Goal: Use online tool/utility: Use online tool/utility

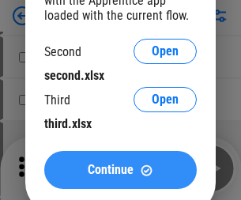
click at [120, 170] on span "Continue" at bounding box center [111, 170] width 46 height 13
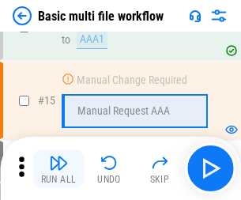
click at [59, 168] on img "button" at bounding box center [58, 162] width 19 height 19
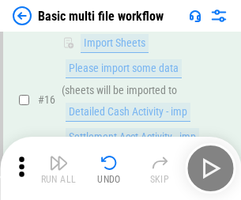
scroll to position [1052, 0]
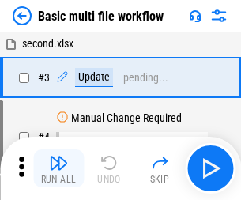
click at [59, 168] on img "button" at bounding box center [58, 162] width 19 height 19
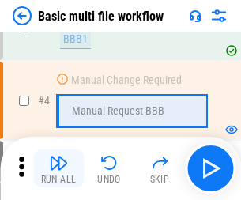
click at [59, 168] on img "button" at bounding box center [58, 162] width 19 height 19
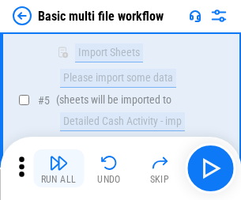
click at [59, 168] on img "button" at bounding box center [58, 162] width 19 height 19
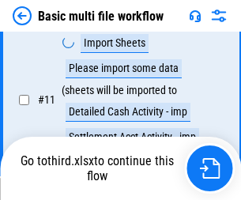
scroll to position [741, 0]
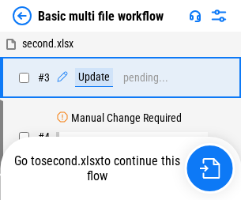
scroll to position [64, 0]
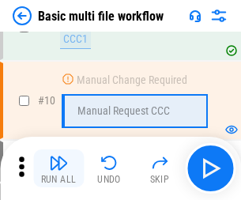
click at [59, 168] on img "button" at bounding box center [58, 162] width 19 height 19
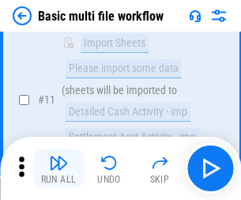
click at [59, 168] on img "button" at bounding box center [58, 162] width 19 height 19
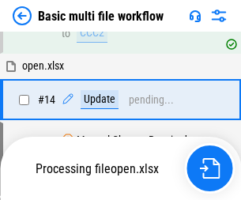
scroll to position [826, 0]
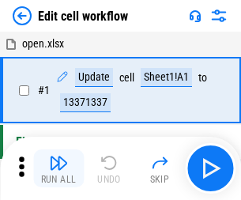
click at [59, 168] on img "button" at bounding box center [58, 162] width 19 height 19
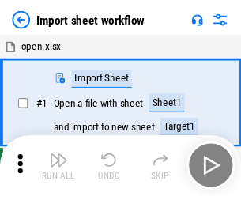
scroll to position [6, 0]
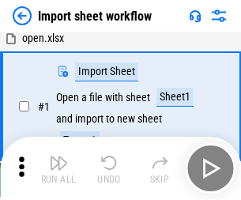
click at [59, 168] on img "button" at bounding box center [58, 162] width 19 height 19
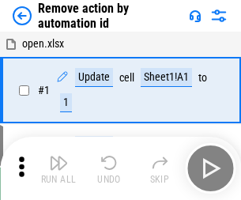
click at [59, 168] on img "button" at bounding box center [58, 162] width 19 height 19
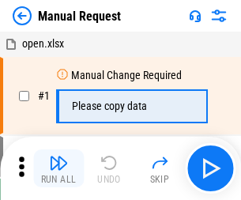
click at [59, 168] on img "button" at bounding box center [58, 162] width 19 height 19
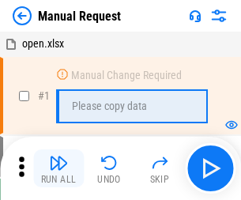
click at [59, 168] on img "button" at bounding box center [58, 162] width 19 height 19
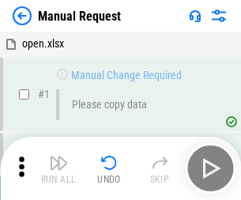
scroll to position [54, 0]
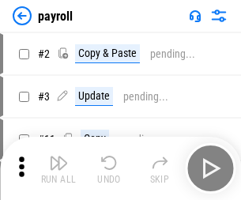
click at [59, 168] on img "button" at bounding box center [58, 162] width 19 height 19
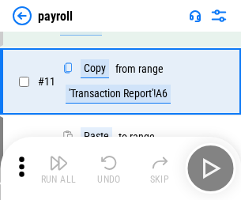
scroll to position [115, 0]
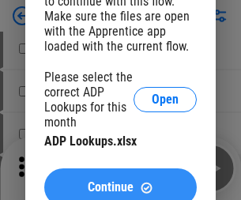
click at [120, 181] on span "Continue" at bounding box center [111, 187] width 46 height 13
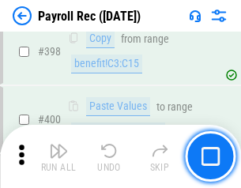
scroll to position [7339, 0]
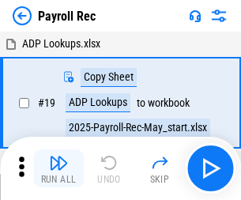
click at [59, 168] on img "button" at bounding box center [58, 162] width 19 height 19
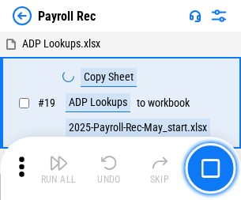
scroll to position [96, 0]
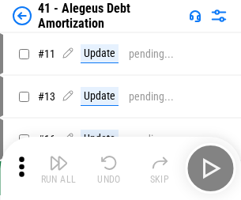
click at [59, 168] on img "button" at bounding box center [58, 162] width 19 height 19
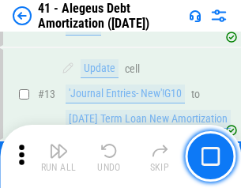
scroll to position [195, 0]
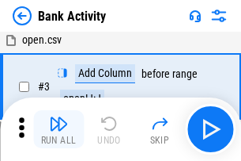
click at [59, 129] on img "button" at bounding box center [58, 123] width 19 height 19
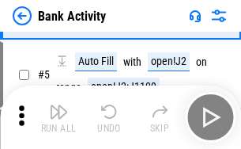
scroll to position [84, 0]
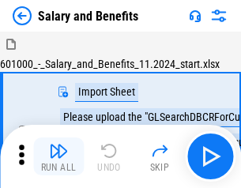
click at [59, 157] on img "button" at bounding box center [58, 151] width 19 height 19
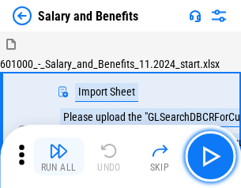
scroll to position [21, 0]
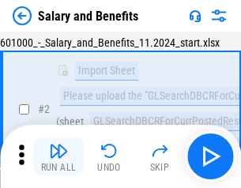
click at [59, 157] on img "button" at bounding box center [58, 151] width 19 height 19
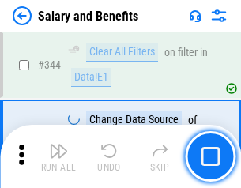
scroll to position [7404, 0]
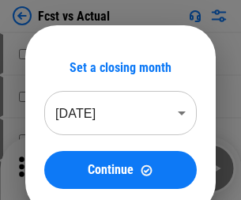
click at [59, 157] on img "button" at bounding box center [58, 162] width 19 height 19
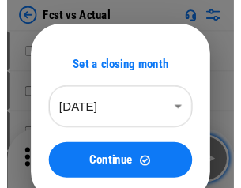
scroll to position [21, 0]
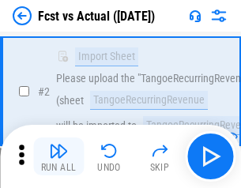
click at [59, 157] on img "button" at bounding box center [58, 151] width 19 height 19
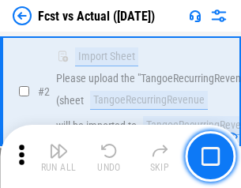
scroll to position [148, 0]
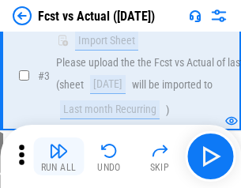
click at [59, 157] on img "button" at bounding box center [58, 151] width 19 height 19
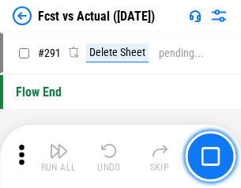
scroll to position [7484, 0]
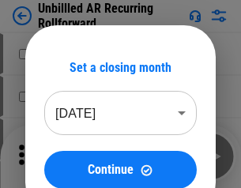
click at [59, 157] on img "button" at bounding box center [58, 151] width 19 height 19
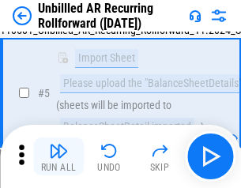
click at [59, 157] on img "button" at bounding box center [58, 151] width 19 height 19
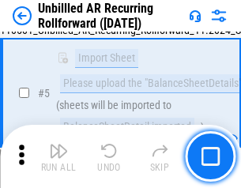
scroll to position [149, 0]
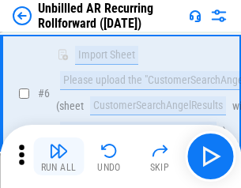
click at [59, 157] on img "button" at bounding box center [58, 151] width 19 height 19
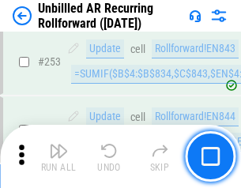
scroll to position [5371, 0]
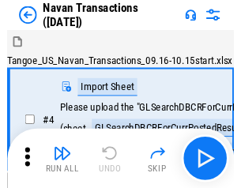
scroll to position [25, 0]
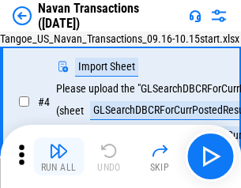
click at [59, 157] on img "button" at bounding box center [58, 151] width 19 height 19
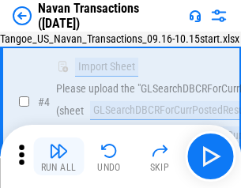
click at [59, 157] on img "button" at bounding box center [58, 151] width 19 height 19
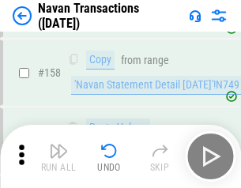
scroll to position [5127, 0]
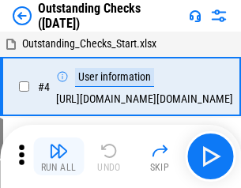
click at [59, 157] on img "button" at bounding box center [58, 151] width 19 height 19
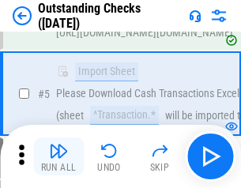
click at [59, 157] on img "button" at bounding box center [58, 151] width 19 height 19
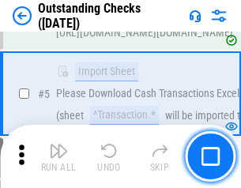
scroll to position [165, 0]
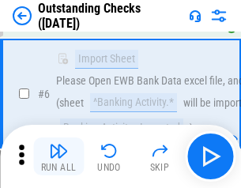
click at [59, 157] on img "button" at bounding box center [58, 151] width 19 height 19
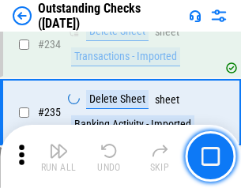
scroll to position [4802, 0]
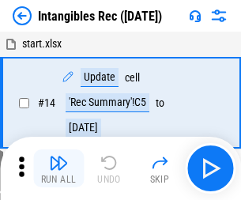
click at [59, 168] on img "button" at bounding box center [58, 162] width 19 height 19
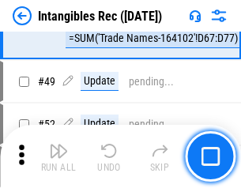
scroll to position [616, 0]
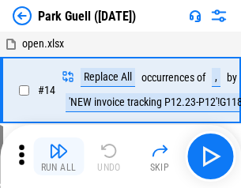
click at [59, 157] on img "button" at bounding box center [58, 151] width 19 height 19
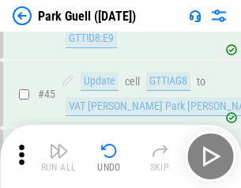
scroll to position [1978, 0]
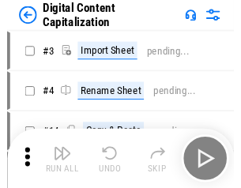
scroll to position [34, 0]
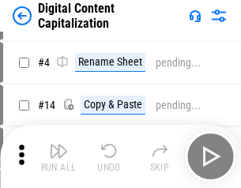
click at [59, 157] on img "button" at bounding box center [58, 151] width 19 height 19
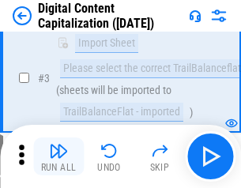
click at [59, 157] on img "button" at bounding box center [58, 151] width 19 height 19
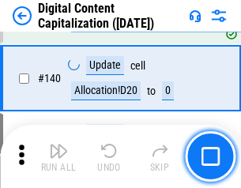
scroll to position [1665, 0]
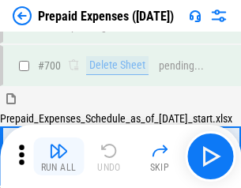
click at [59, 157] on img "button" at bounding box center [58, 151] width 19 height 19
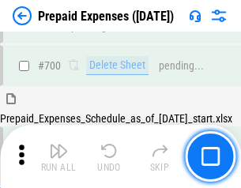
scroll to position [4255, 0]
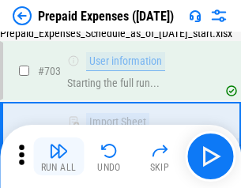
click at [59, 157] on img "button" at bounding box center [58, 151] width 19 height 19
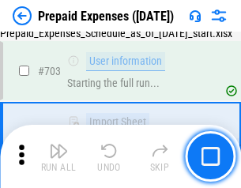
scroll to position [4348, 0]
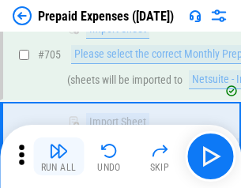
click at [59, 157] on img "button" at bounding box center [58, 151] width 19 height 19
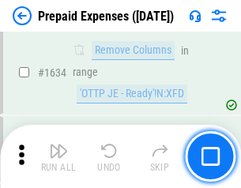
scroll to position [15397, 0]
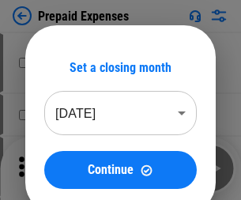
click at [59, 168] on img "button" at bounding box center [58, 162] width 19 height 19
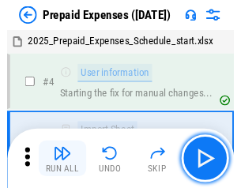
scroll to position [70, 0]
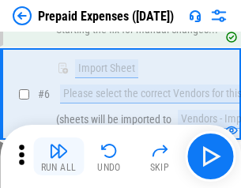
click at [59, 157] on img "button" at bounding box center [58, 151] width 19 height 19
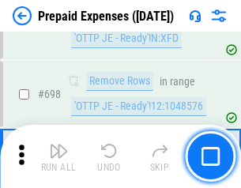
scroll to position [5507, 0]
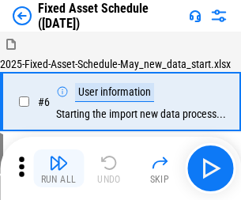
click at [59, 168] on img "button" at bounding box center [58, 162] width 19 height 19
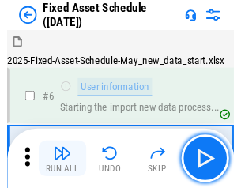
scroll to position [85, 0]
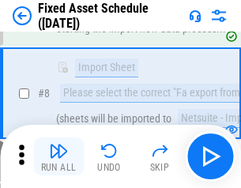
click at [59, 157] on img "button" at bounding box center [58, 151] width 19 height 19
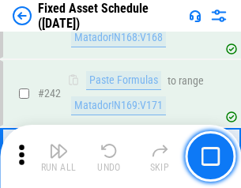
scroll to position [4899, 0]
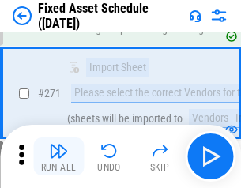
click at [59, 157] on img "button" at bounding box center [58, 151] width 19 height 19
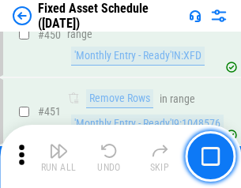
scroll to position [7069, 0]
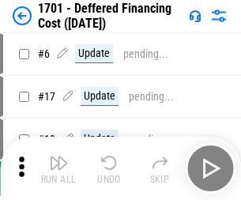
click at [59, 168] on img "button" at bounding box center [58, 162] width 19 height 19
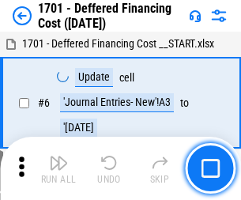
scroll to position [190, 0]
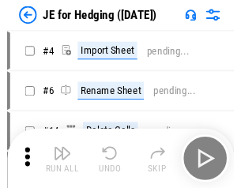
scroll to position [2, 0]
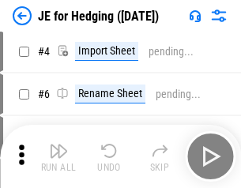
click at [59, 157] on img "button" at bounding box center [58, 151] width 19 height 19
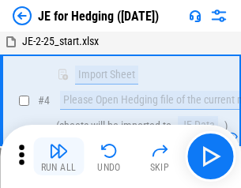
click at [59, 157] on img "button" at bounding box center [58, 151] width 19 height 19
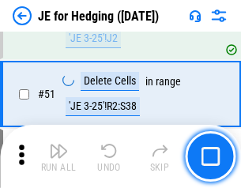
scroll to position [1024, 0]
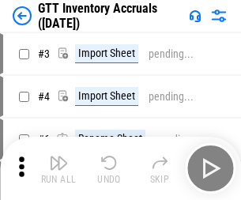
click at [59, 157] on img "button" at bounding box center [58, 162] width 19 height 19
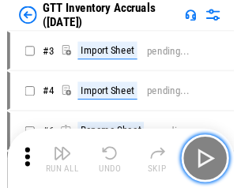
scroll to position [2, 0]
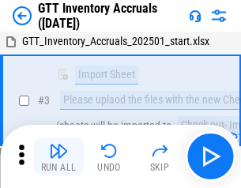
click at [59, 157] on img "button" at bounding box center [58, 151] width 19 height 19
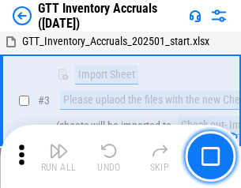
scroll to position [102, 0]
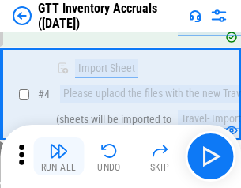
click at [59, 157] on img "button" at bounding box center [58, 151] width 19 height 19
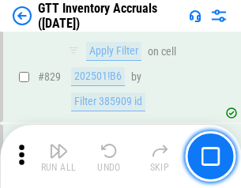
scroll to position [12003, 0]
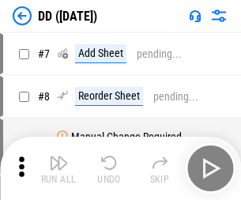
click at [59, 168] on img "button" at bounding box center [58, 162] width 19 height 19
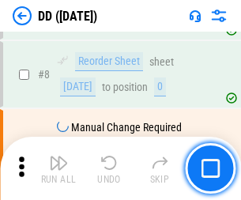
scroll to position [153, 0]
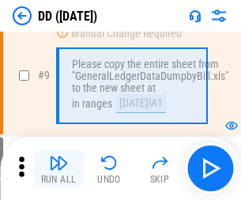
click at [59, 168] on img "button" at bounding box center [58, 162] width 19 height 19
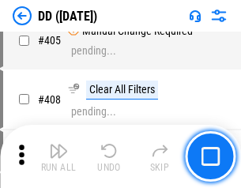
scroll to position [7075, 0]
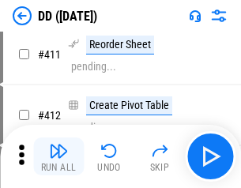
click at [59, 157] on img "button" at bounding box center [58, 151] width 19 height 19
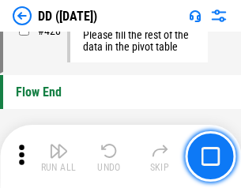
scroll to position [7569, 0]
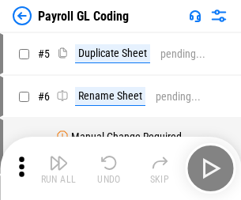
click at [59, 168] on img "button" at bounding box center [58, 162] width 19 height 19
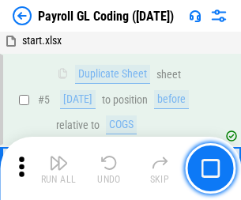
scroll to position [190, 0]
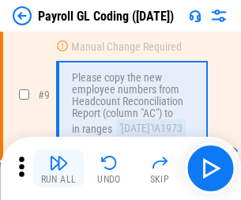
click at [59, 168] on img "button" at bounding box center [58, 162] width 19 height 19
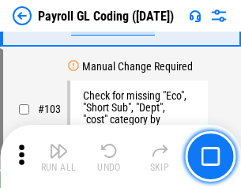
scroll to position [3710, 0]
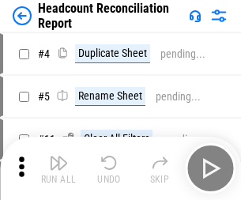
click at [59, 168] on img "button" at bounding box center [58, 162] width 19 height 19
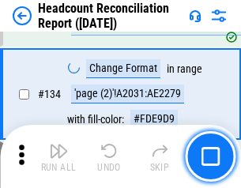
scroll to position [1901, 0]
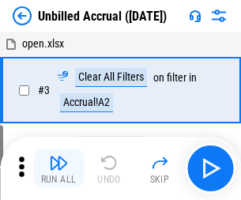
click at [59, 168] on img "button" at bounding box center [58, 162] width 19 height 19
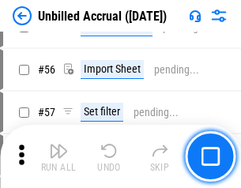
scroll to position [1651, 0]
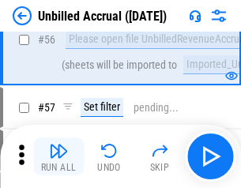
click at [59, 157] on img "button" at bounding box center [58, 151] width 19 height 19
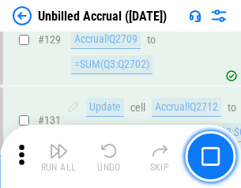
scroll to position [4710, 0]
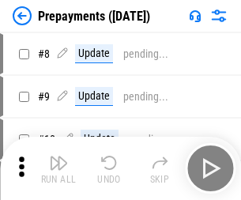
click at [59, 168] on img "button" at bounding box center [58, 162] width 19 height 19
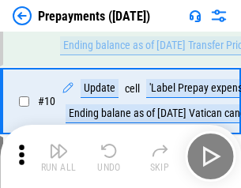
scroll to position [99, 0]
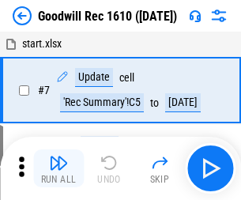
click at [59, 168] on img "button" at bounding box center [58, 162] width 19 height 19
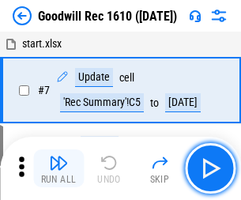
scroll to position [270, 0]
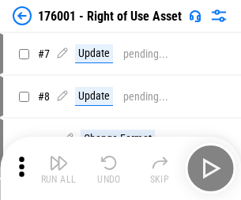
click at [59, 168] on img "button" at bounding box center [58, 162] width 19 height 19
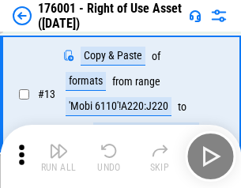
scroll to position [102, 0]
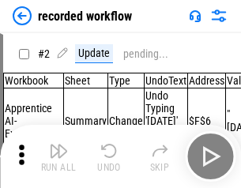
click at [59, 157] on img "button" at bounding box center [58, 151] width 19 height 19
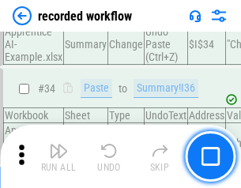
scroll to position [4943, 0]
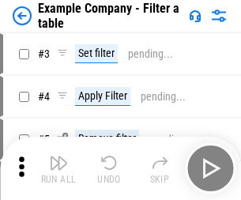
click at [59, 168] on img "button" at bounding box center [58, 162] width 19 height 19
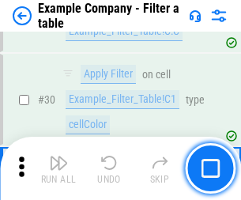
scroll to position [1447, 0]
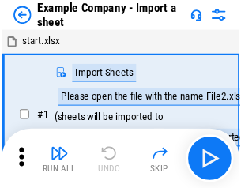
scroll to position [25, 0]
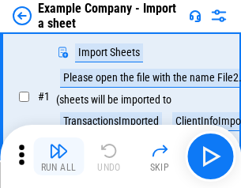
click at [59, 157] on img "button" at bounding box center [58, 151] width 19 height 19
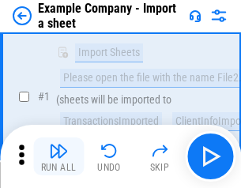
click at [59, 157] on img "button" at bounding box center [58, 151] width 19 height 19
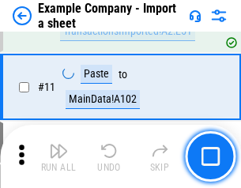
scroll to position [349, 0]
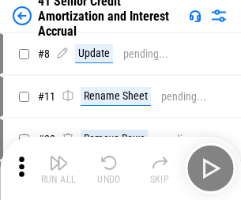
click at [59, 157] on img "button" at bounding box center [58, 162] width 19 height 19
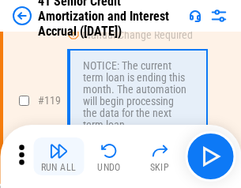
click at [59, 157] on img "button" at bounding box center [58, 151] width 19 height 19
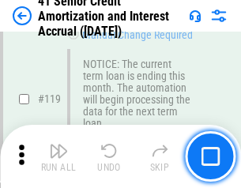
scroll to position [1492, 0]
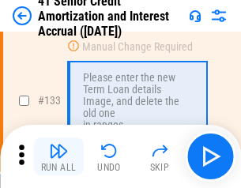
click at [59, 157] on img "button" at bounding box center [58, 151] width 19 height 19
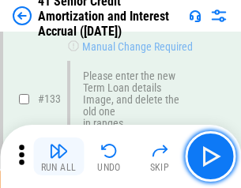
scroll to position [1653, 0]
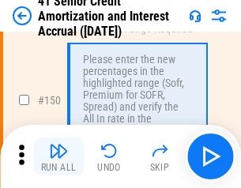
click at [59, 157] on img "button" at bounding box center [58, 151] width 19 height 19
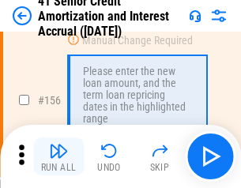
click at [59, 157] on img "button" at bounding box center [58, 151] width 19 height 19
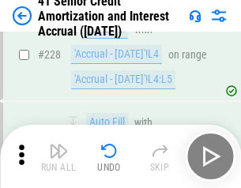
scroll to position [3542, 0]
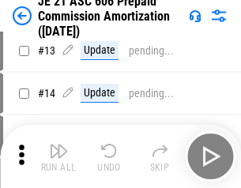
click at [59, 157] on img "button" at bounding box center [58, 151] width 19 height 19
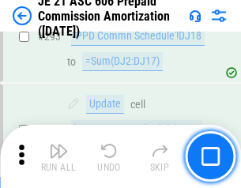
scroll to position [2910, 0]
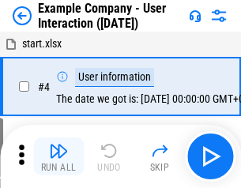
click at [59, 157] on img "button" at bounding box center [58, 151] width 19 height 19
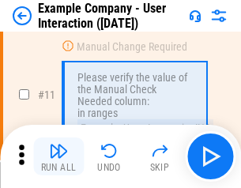
click at [59, 157] on img "button" at bounding box center [58, 151] width 19 height 19
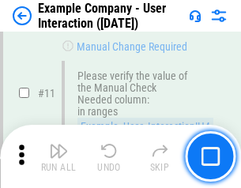
scroll to position [342, 0]
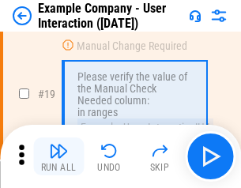
click at [59, 157] on img "button" at bounding box center [58, 151] width 19 height 19
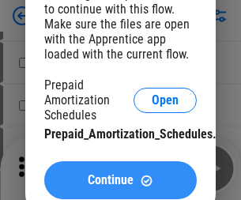
click at [120, 180] on span "Continue" at bounding box center [111, 180] width 46 height 13
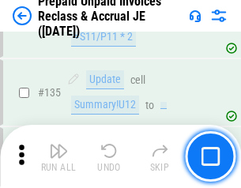
scroll to position [2050, 0]
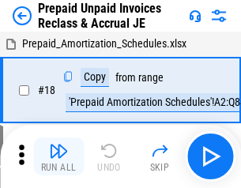
click at [59, 157] on img "button" at bounding box center [58, 151] width 19 height 19
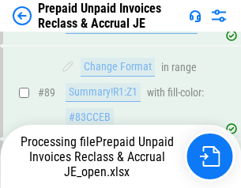
scroll to position [1210, 0]
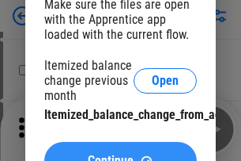
click at [120, 154] on span "Continue" at bounding box center [111, 160] width 46 height 13
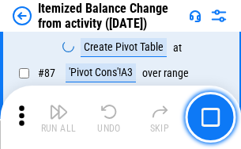
scroll to position [1546, 0]
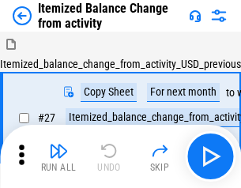
scroll to position [25, 0]
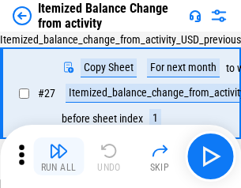
click at [59, 157] on img "button" at bounding box center [58, 151] width 19 height 19
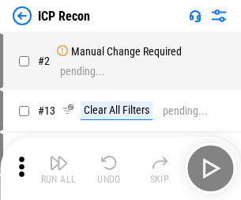
scroll to position [7, 0]
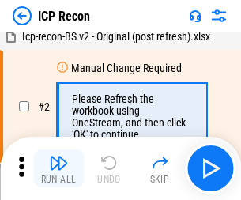
click at [59, 168] on img "button" at bounding box center [58, 162] width 19 height 19
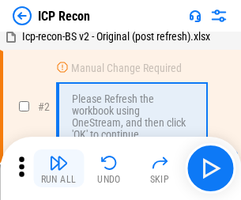
click at [59, 168] on img "button" at bounding box center [58, 162] width 19 height 19
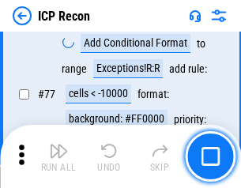
scroll to position [1421, 0]
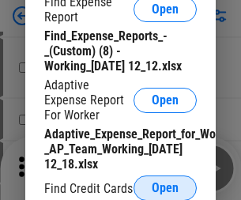
click at [165, 187] on span "Open" at bounding box center [165, 188] width 27 height 13
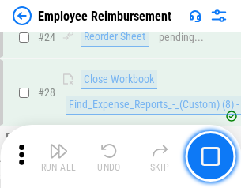
scroll to position [739, 0]
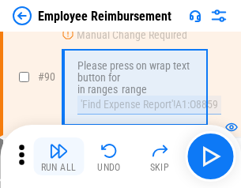
click at [59, 157] on img "button" at bounding box center [58, 151] width 19 height 19
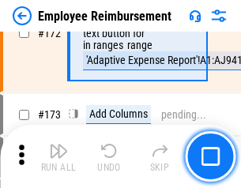
click at [59, 157] on img "button" at bounding box center [58, 151] width 19 height 19
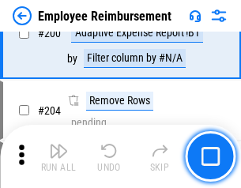
scroll to position [4001, 0]
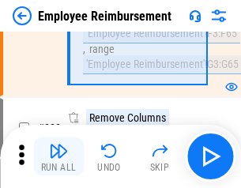
click at [59, 157] on img "button" at bounding box center [58, 151] width 19 height 19
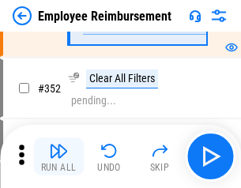
click at [59, 157] on img "button" at bounding box center [58, 151] width 19 height 19
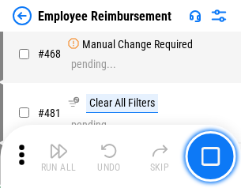
scroll to position [9668, 0]
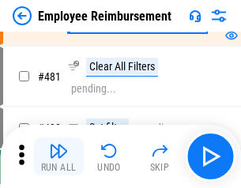
click at [59, 157] on img "button" at bounding box center [58, 151] width 19 height 19
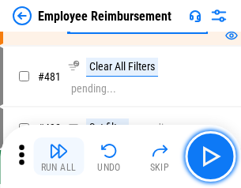
click at [59, 157] on img "button" at bounding box center [58, 151] width 19 height 19
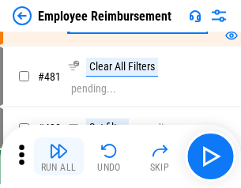
click at [59, 157] on img "button" at bounding box center [58, 151] width 19 height 19
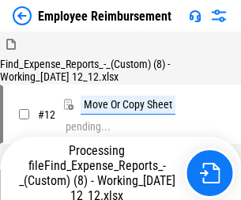
scroll to position [54, 0]
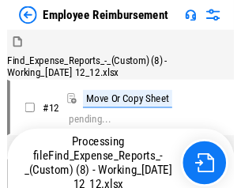
scroll to position [322, 0]
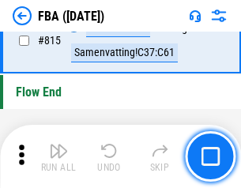
scroll to position [14156, 0]
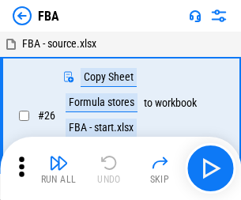
scroll to position [16, 0]
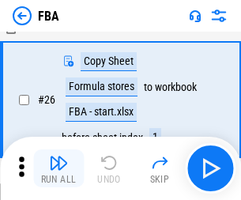
click at [59, 168] on img "button" at bounding box center [58, 162] width 19 height 19
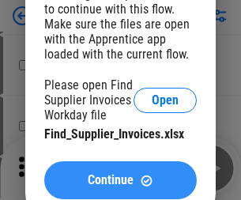
click at [120, 180] on span "Continue" at bounding box center [111, 180] width 46 height 13
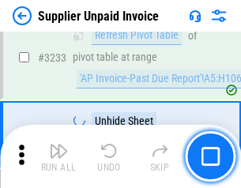
scroll to position [38512, 0]
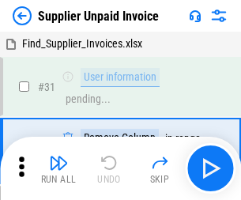
scroll to position [51, 0]
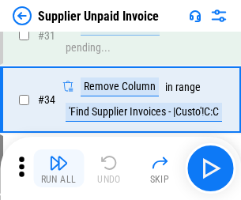
click at [59, 168] on img "button" at bounding box center [58, 162] width 19 height 19
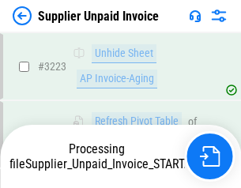
scroll to position [38321, 0]
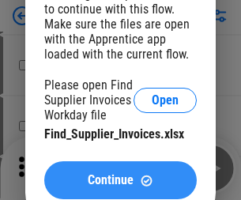
click at [120, 180] on span "Continue" at bounding box center [111, 180] width 46 height 13
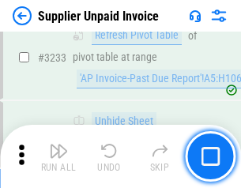
scroll to position [38512, 0]
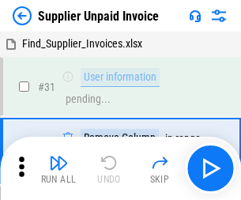
scroll to position [51, 0]
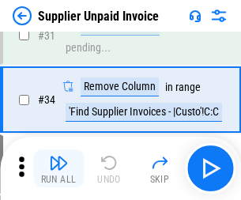
click at [59, 168] on img "button" at bounding box center [58, 162] width 19 height 19
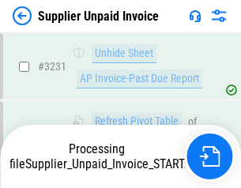
scroll to position [38457, 0]
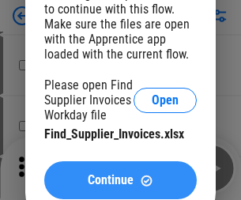
click at [120, 180] on span "Continue" at bounding box center [111, 180] width 46 height 13
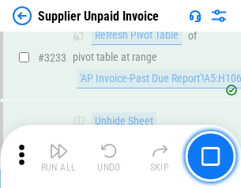
scroll to position [38512, 0]
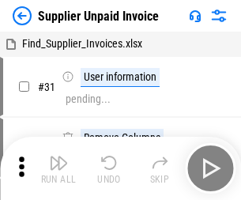
scroll to position [51, 0]
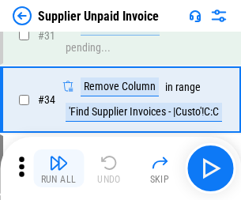
click at [59, 168] on img "button" at bounding box center [58, 162] width 19 height 19
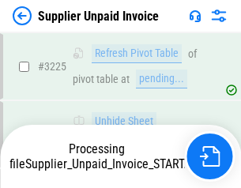
scroll to position [38389, 0]
